Goal: Information Seeking & Learning: Learn about a topic

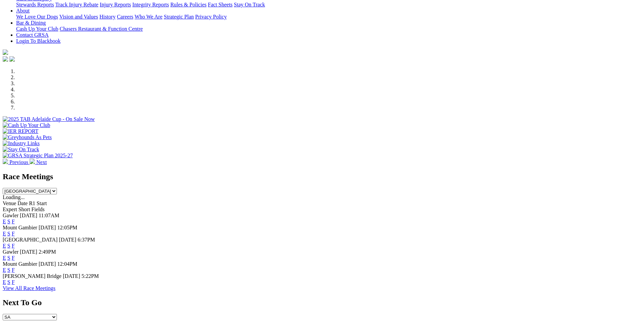
scroll to position [180, 0]
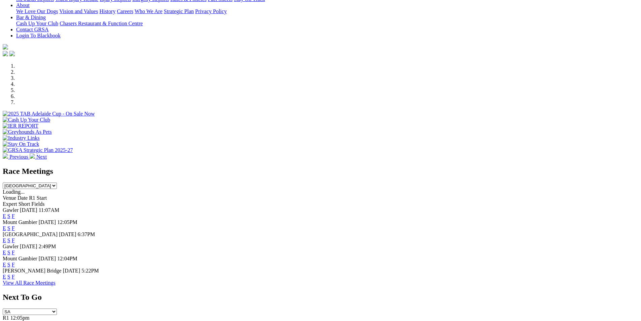
click at [15, 237] on link "F" at bounding box center [13, 240] width 3 height 6
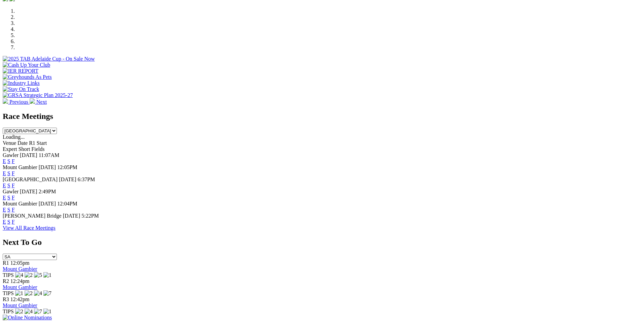
scroll to position [237, 0]
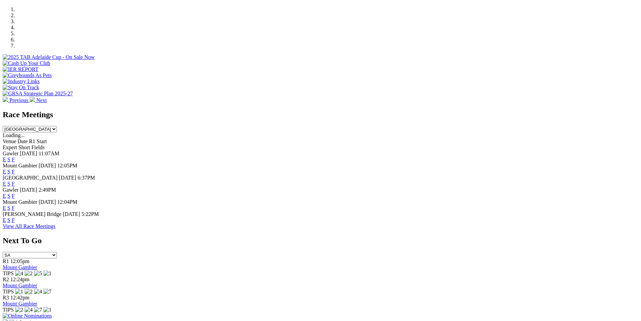
click at [15, 193] on link "F" at bounding box center [13, 196] width 3 height 6
